Goal: Book appointment/travel/reservation

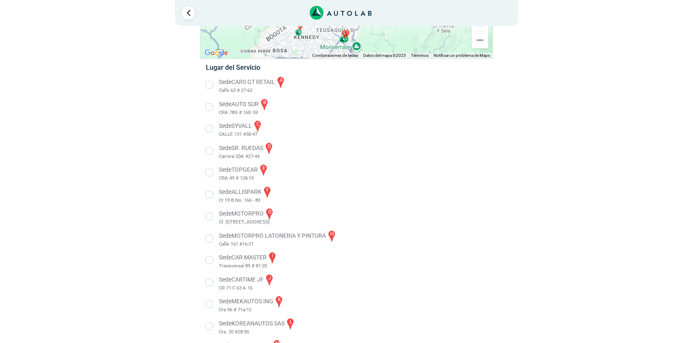
scroll to position [138, 0]
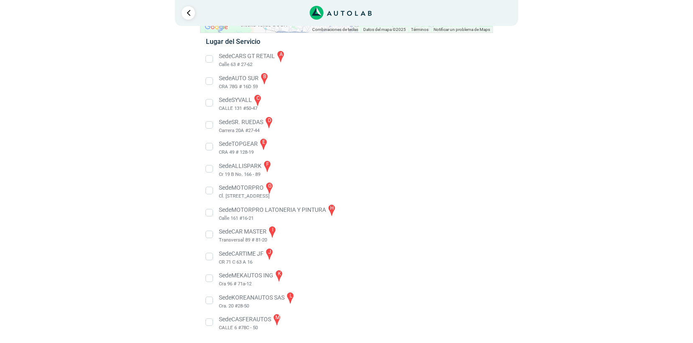
click at [211, 126] on li "Sede SR. RUEDAS d Carrera 20A #27-44" at bounding box center [346, 125] width 293 height 19
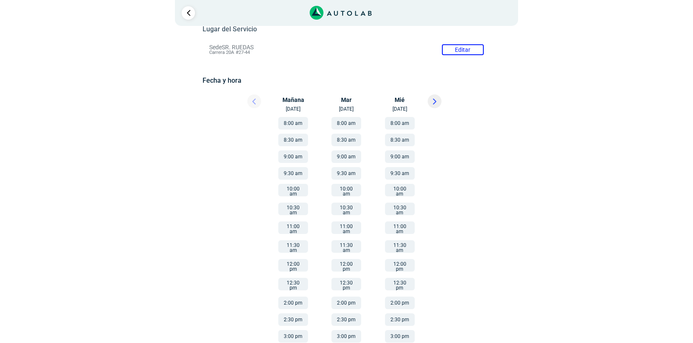
scroll to position [117, 0]
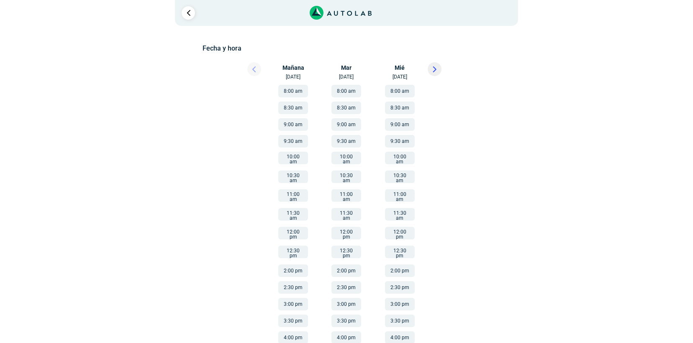
click at [343, 282] on button "2:30 pm" at bounding box center [346, 288] width 30 height 13
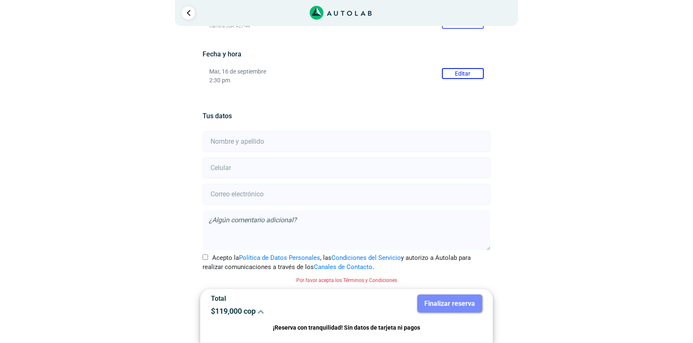
click at [236, 145] on input "text" at bounding box center [345, 141] width 287 height 21
type input "[PERSON_NAME]"
click at [223, 172] on input "number" at bounding box center [345, 168] width 287 height 21
type input "3043986886"
click at [227, 198] on input "email" at bounding box center [345, 194] width 287 height 21
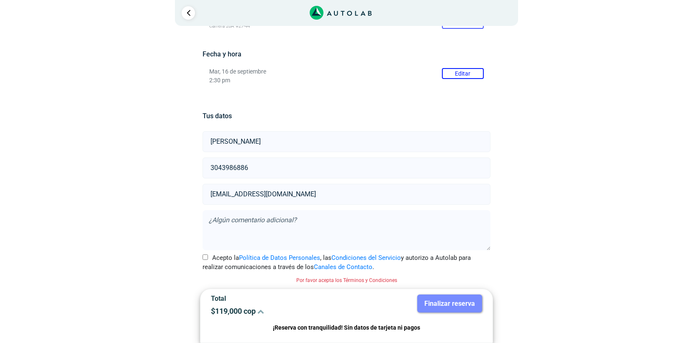
type input "[EMAIL_ADDRESS][DOMAIN_NAME]"
click at [257, 231] on textarea at bounding box center [345, 230] width 287 height 40
type textarea "r"
type textarea "F"
type textarea "Ruido durante le arranque en frio"
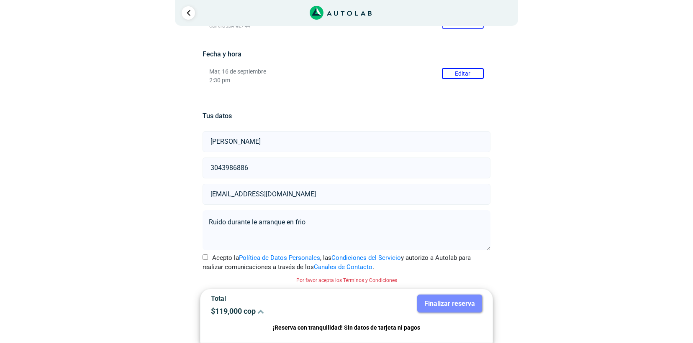
click at [205, 258] on input "Acepto la Política de Datos Personales , las Condiciones del Servicio y autoriz…" at bounding box center [204, 257] width 5 height 5
checkbox input "true"
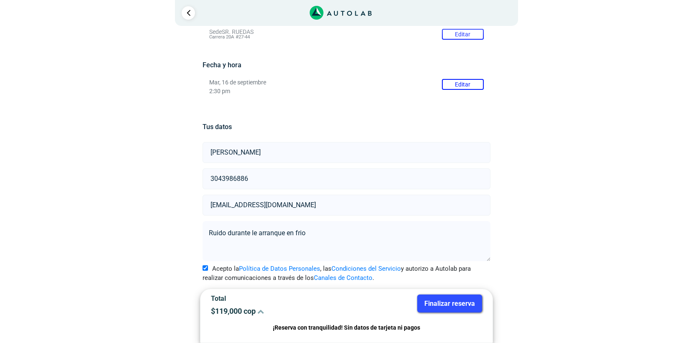
click at [460, 306] on button "Finalizar reserva" at bounding box center [449, 304] width 65 height 18
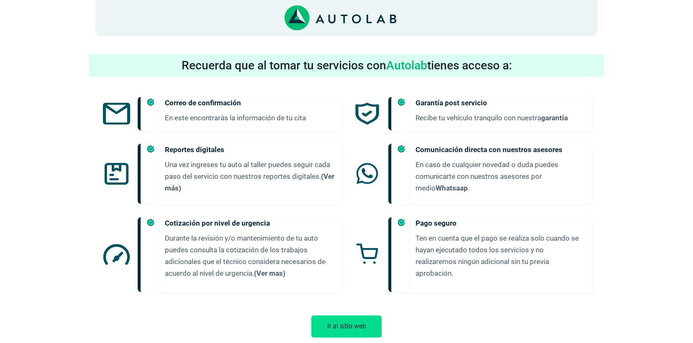
scroll to position [419, 0]
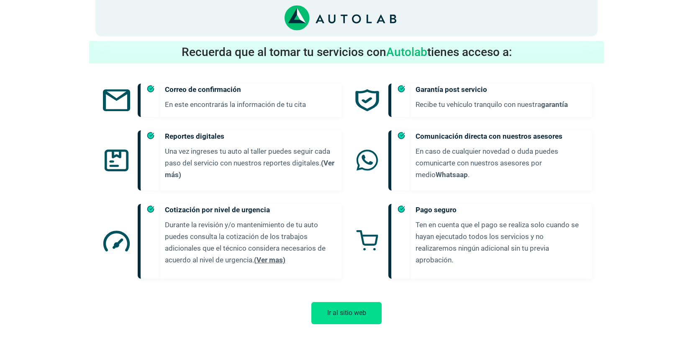
click at [278, 256] on link "(Ver mas)" at bounding box center [269, 260] width 31 height 8
click at [265, 256] on link "(Ver mas)" at bounding box center [269, 260] width 31 height 8
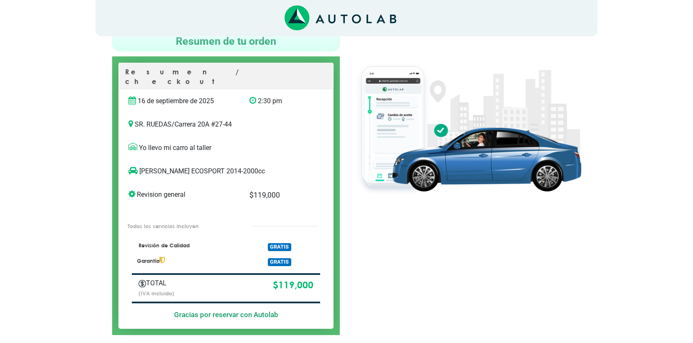
scroll to position [71, 0]
